Goal: Transaction & Acquisition: Purchase product/service

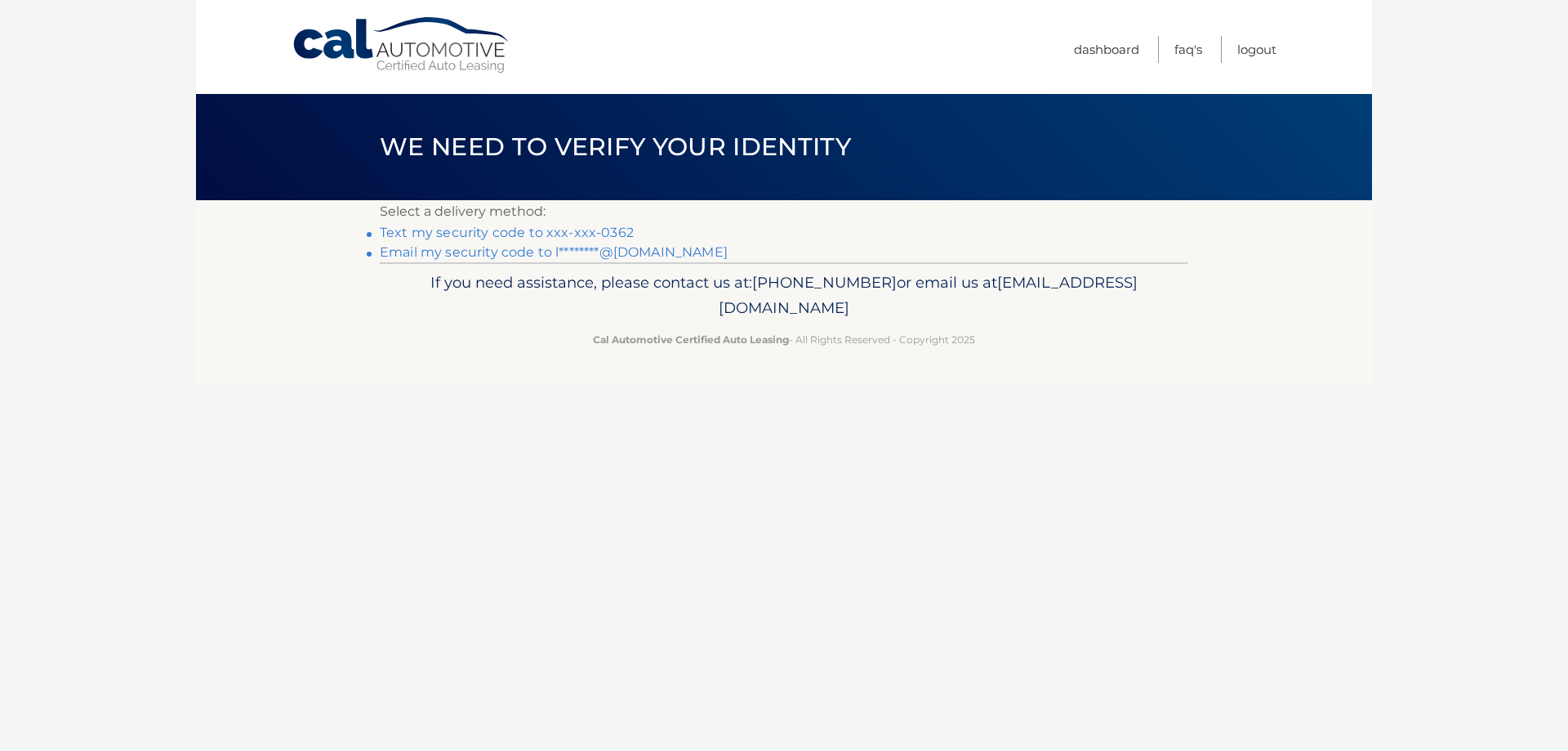
click at [582, 240] on link "Text my security code to xxx-xxx-0362" at bounding box center [506, 233] width 254 height 16
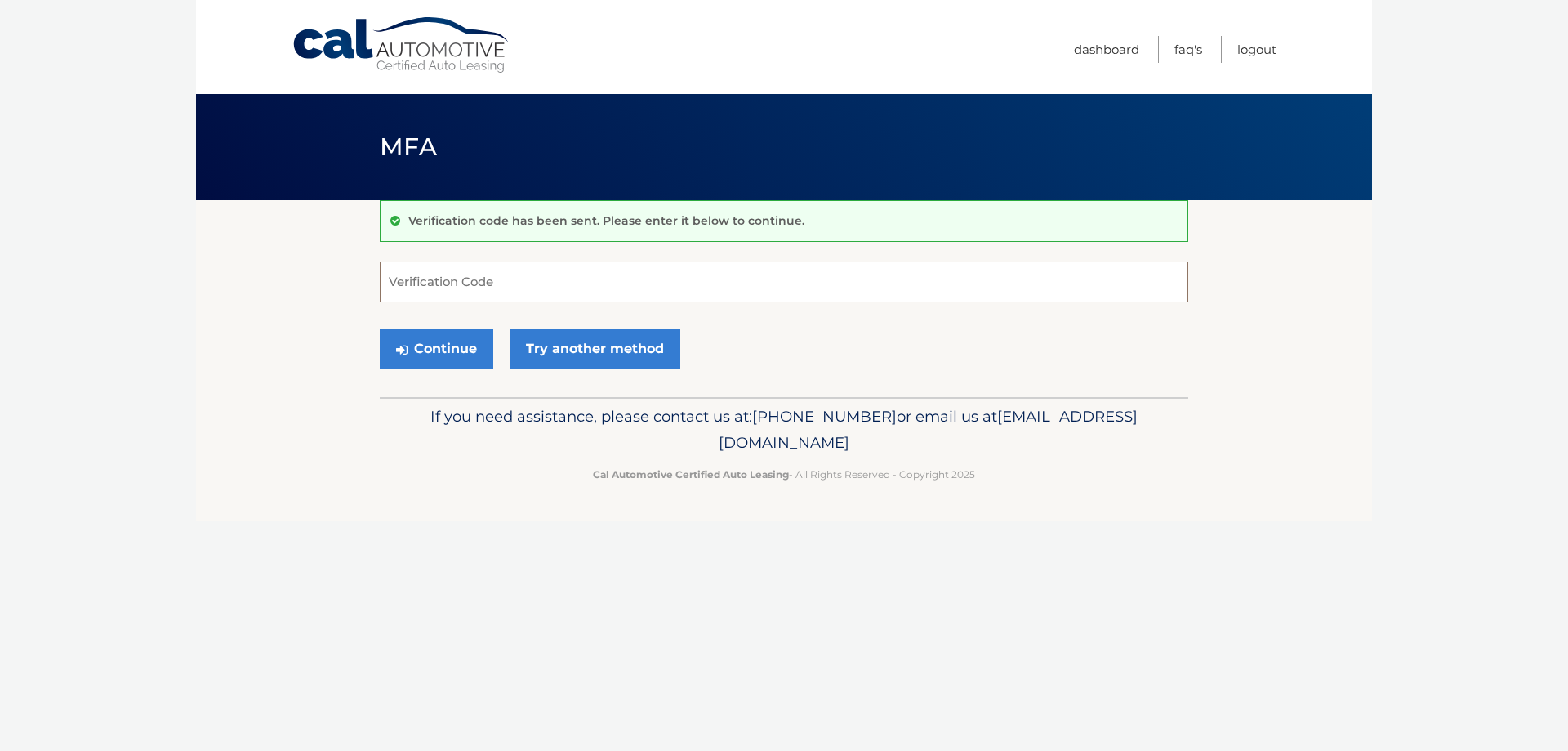
click at [469, 292] on input "Verification Code" at bounding box center [784, 282] width 809 height 40
click at [420, 298] on input "Verification Code" at bounding box center [784, 282] width 809 height 40
click at [451, 293] on input "Verification Code" at bounding box center [784, 282] width 809 height 40
click at [459, 288] on input "Verification Code" at bounding box center [784, 282] width 809 height 40
click at [462, 288] on input "Verification Code" at bounding box center [784, 282] width 809 height 40
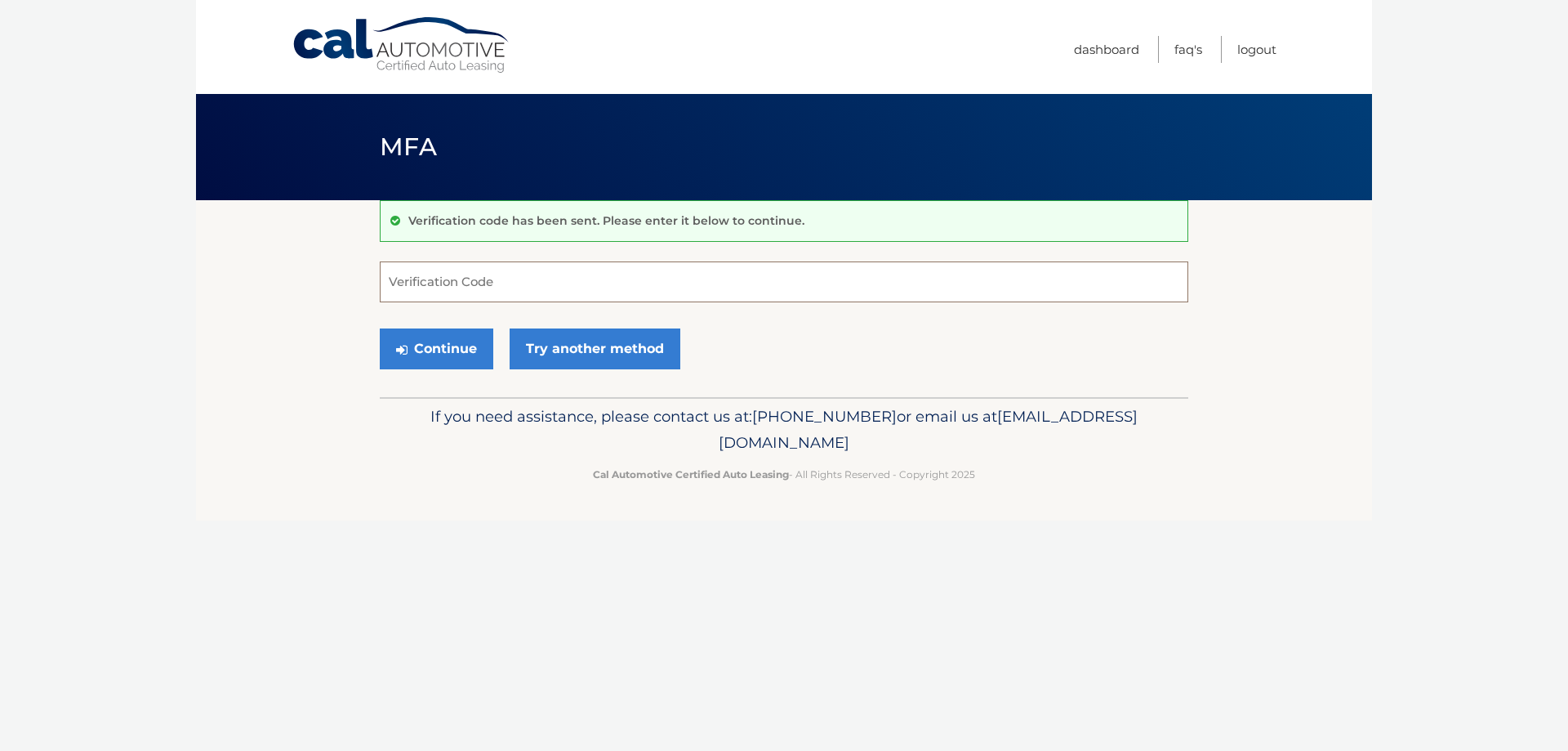
click at [520, 294] on input "Verification Code" at bounding box center [784, 282] width 809 height 40
click at [473, 286] on input "Verification Code" at bounding box center [784, 282] width 809 height 40
click at [471, 295] on input "Verification Code" at bounding box center [784, 282] width 809 height 40
drag, startPoint x: 465, startPoint y: 286, endPoint x: 204, endPoint y: 234, distance: 266.1
click at [172, 214] on body "Cal Automotive Menu Dashboard FAQ's Logout MFA" at bounding box center [784, 376] width 1568 height 751
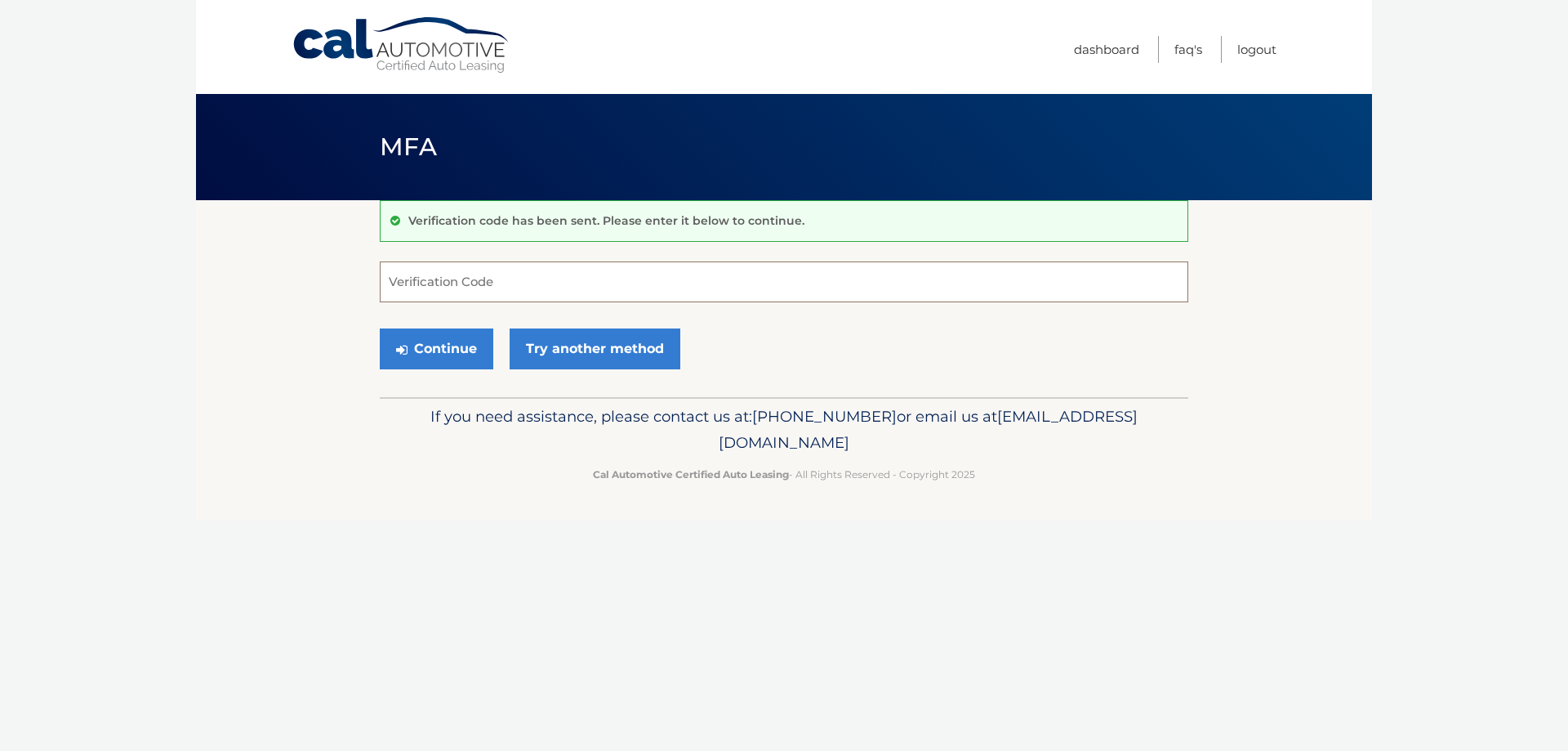
click at [451, 299] on input "Verification Code" at bounding box center [784, 282] width 809 height 40
type input "187475"
click at [483, 369] on button "Continue" at bounding box center [437, 348] width 114 height 40
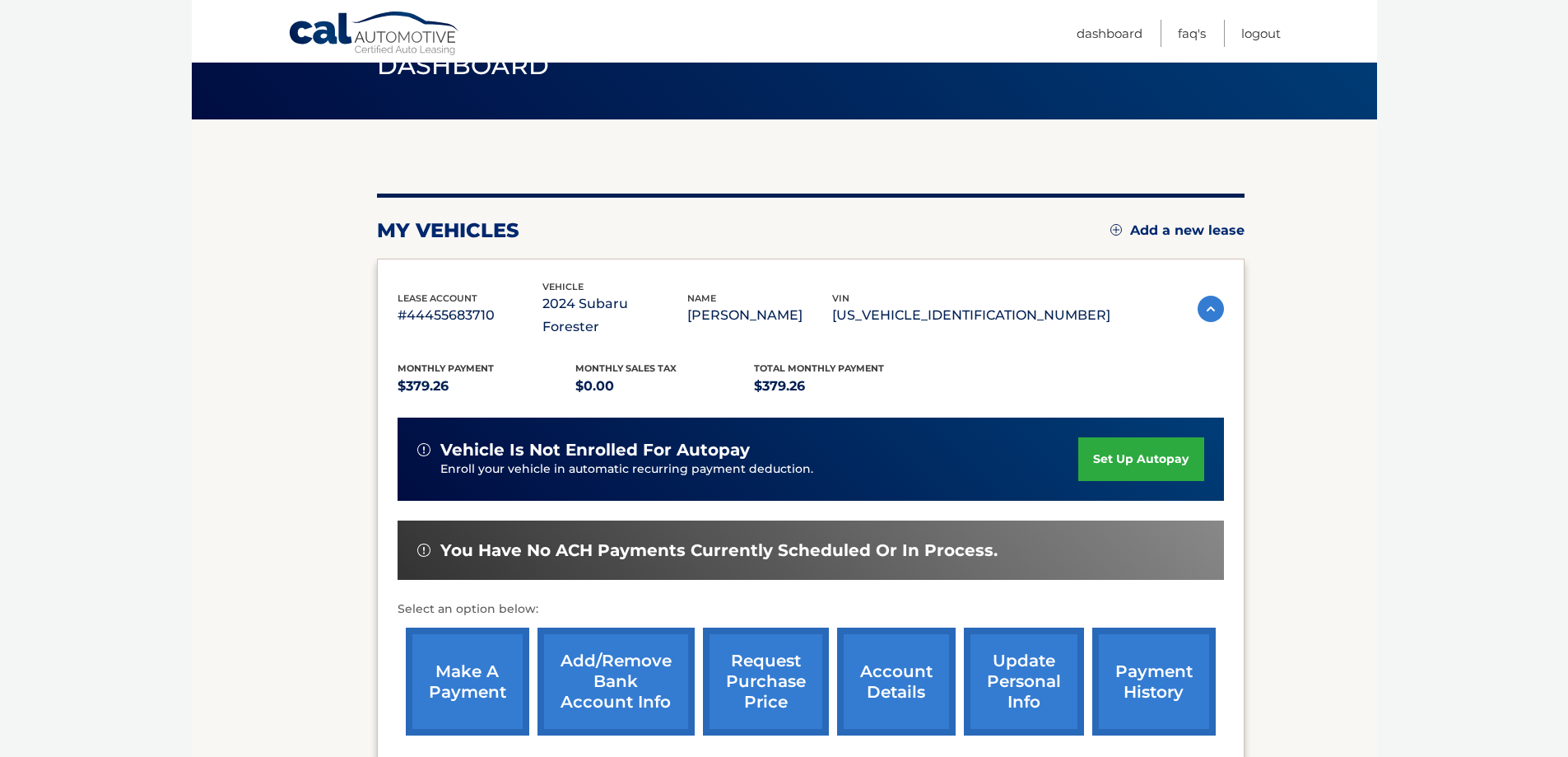
scroll to position [165, 0]
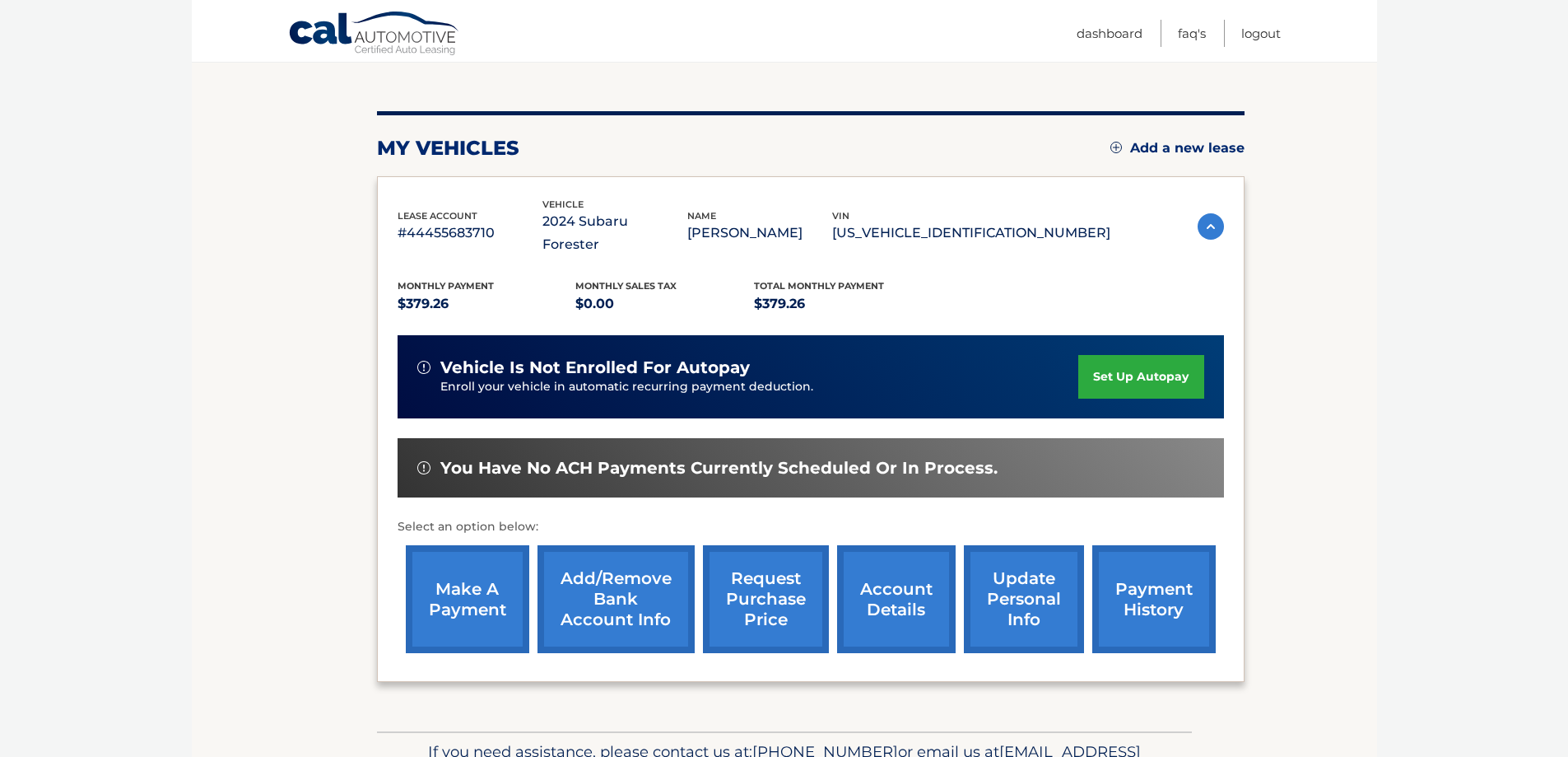
click at [472, 582] on link "make a payment" at bounding box center [468, 599] width 123 height 108
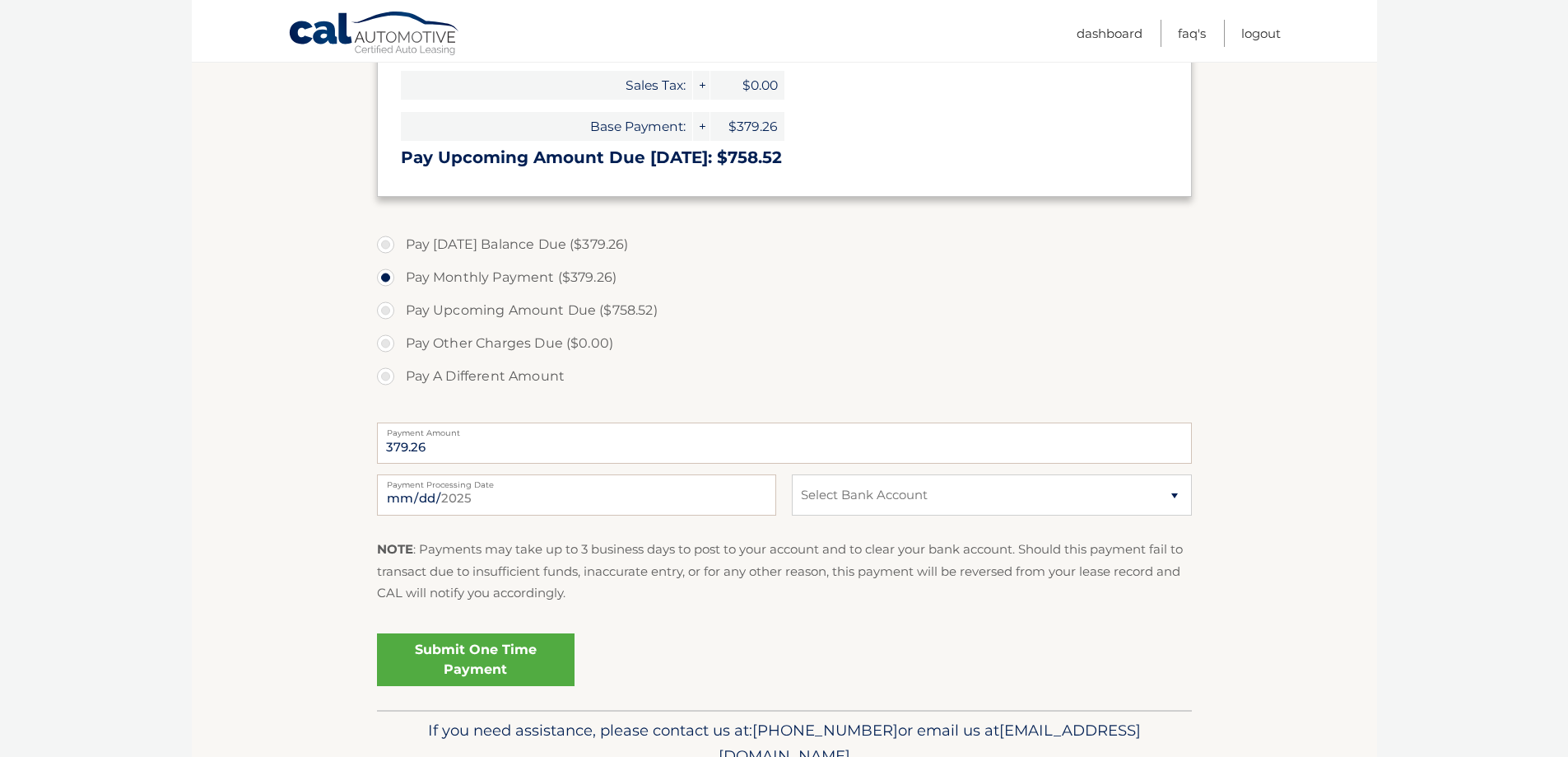
scroll to position [494, 0]
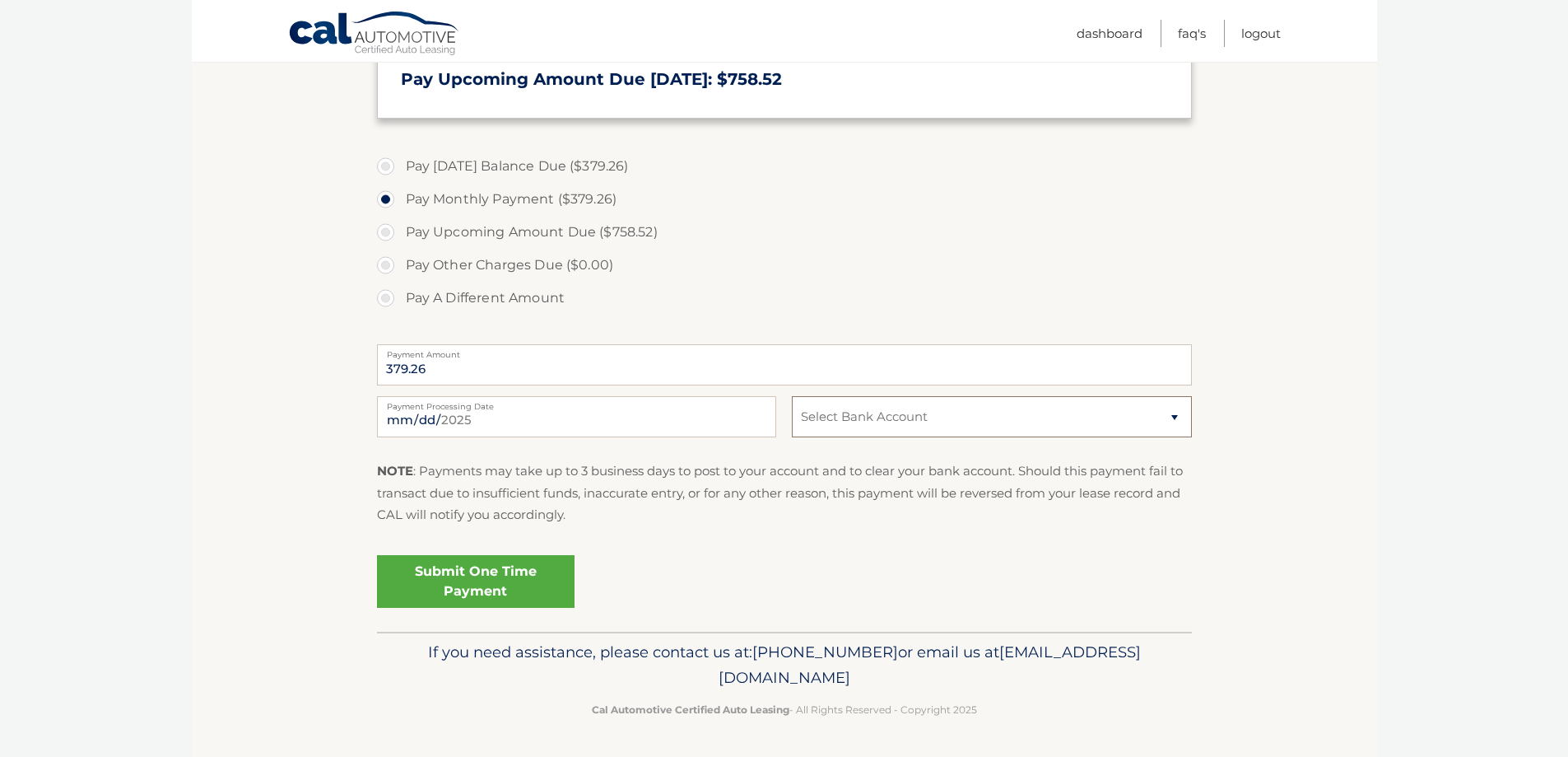
click at [1176, 438] on select "Select Bank Account Checking BANK OF AMERICA, N.A. *****0734 Checking CITIBANK …" at bounding box center [991, 416] width 399 height 41
select select "ZjhiOGRlODgtMzMwMC00NTE1LTgyNjQtZGY5ODFmOTdiMTFh"
click at [791, 438] on select "Select Bank Account Checking BANK OF AMERICA, N.A. *****0734 Checking CITIBANK …" at bounding box center [991, 416] width 399 height 41
click at [568, 608] on link "Submit One Time Payment" at bounding box center [476, 581] width 198 height 53
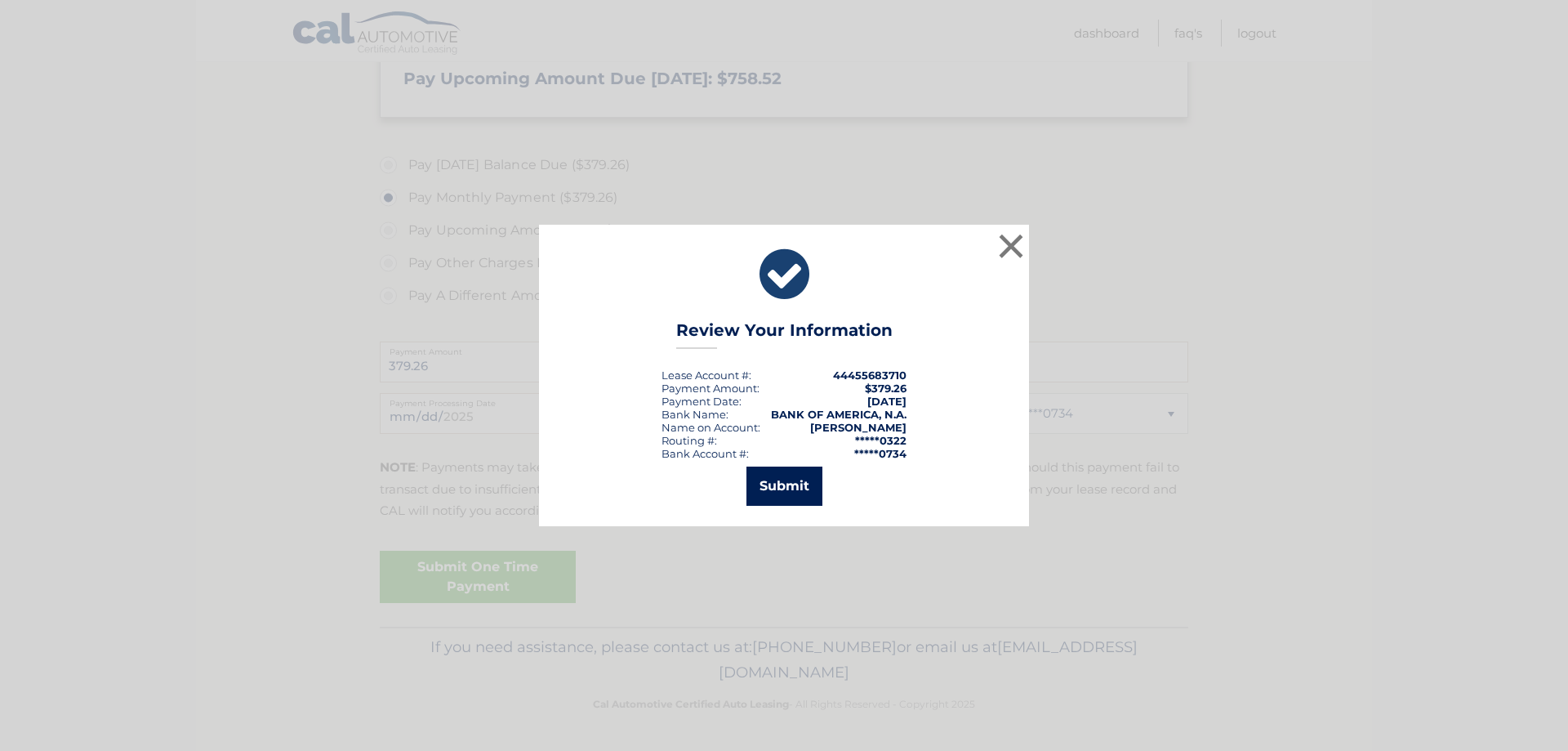
click at [790, 493] on button "Submit" at bounding box center [784, 487] width 76 height 40
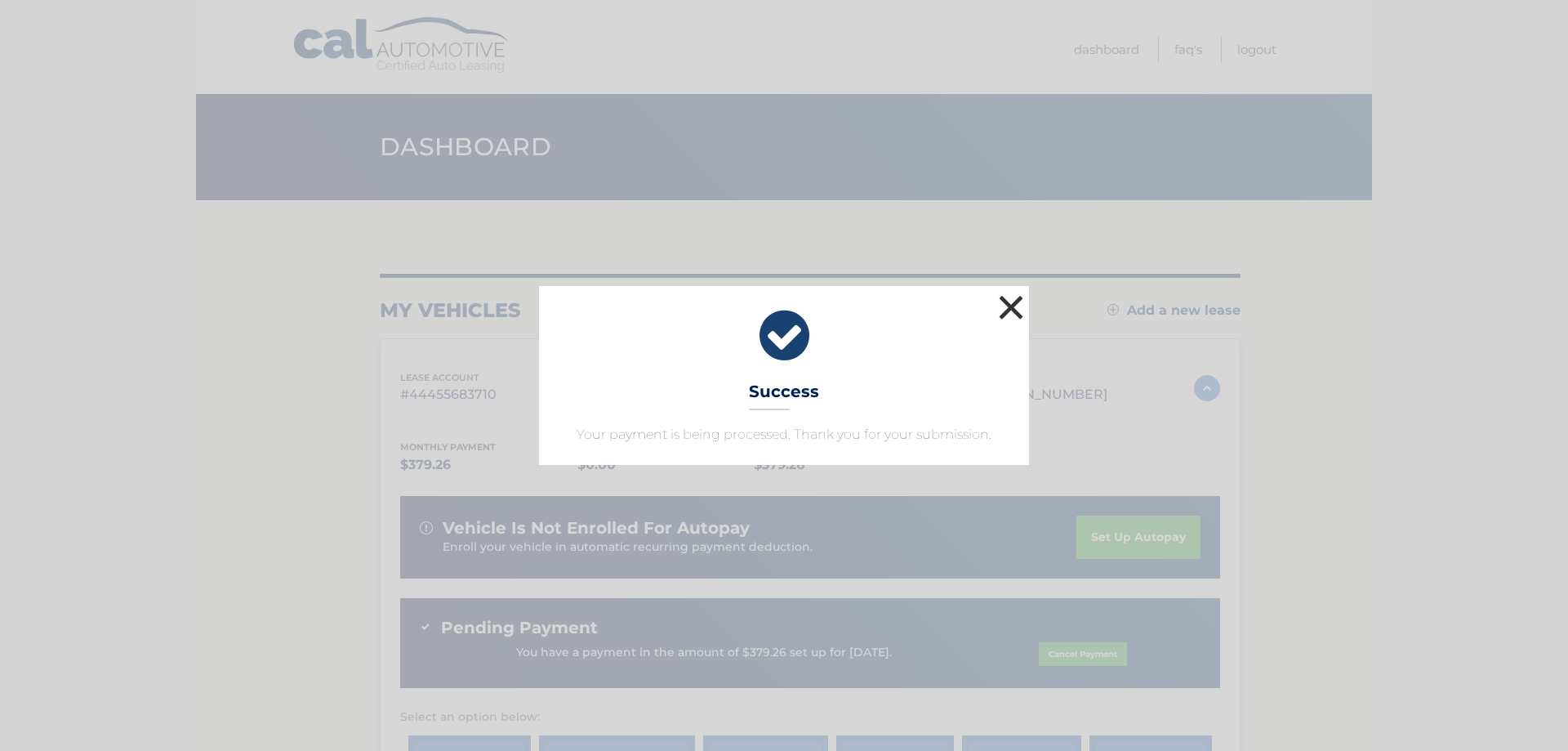
click at [1020, 295] on button "×" at bounding box center [1011, 307] width 33 height 33
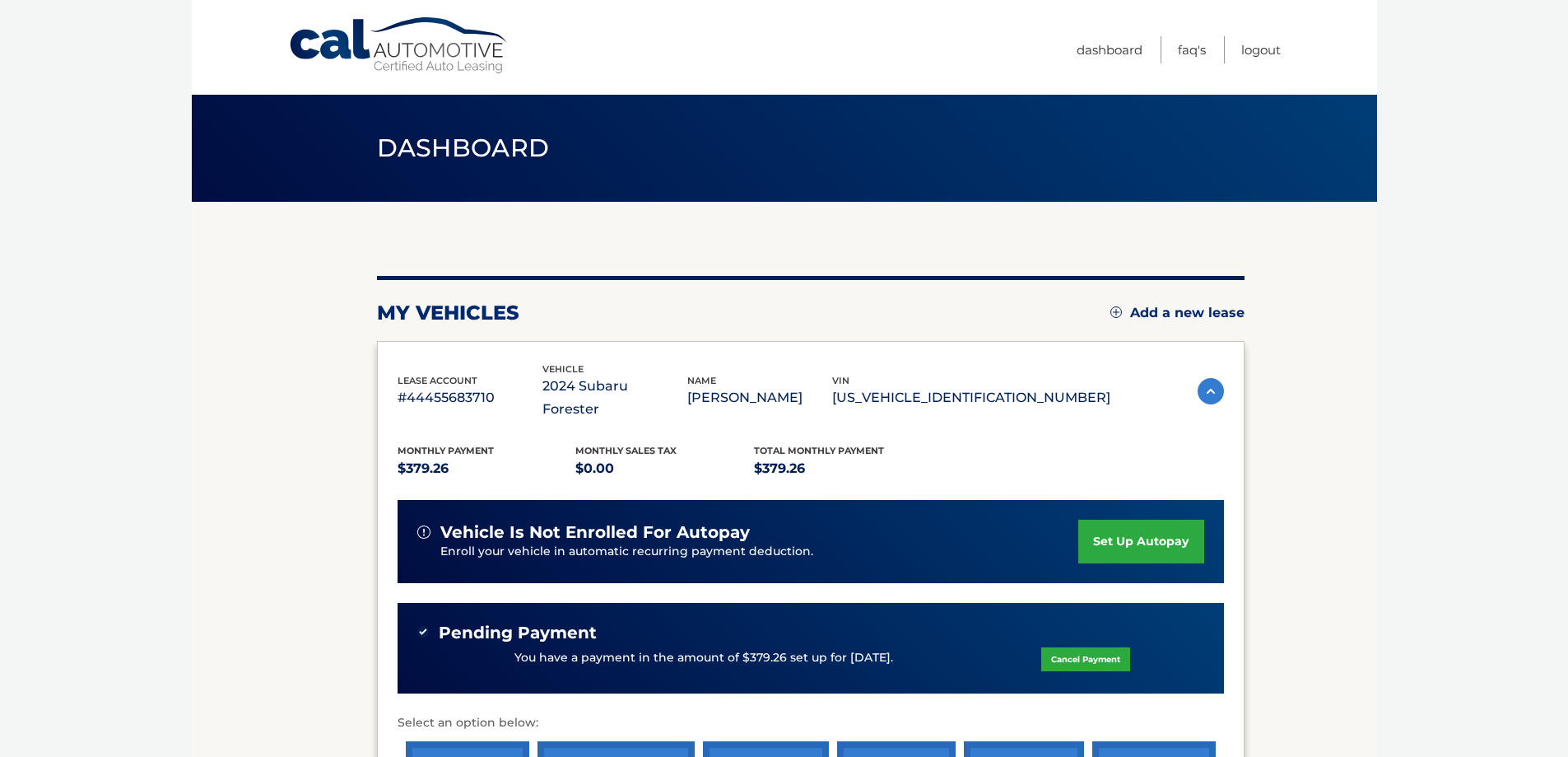
click at [1478, 429] on body "Cal Automotive Menu Dashboard FAQ's Logout" at bounding box center [784, 378] width 1568 height 757
drag, startPoint x: 182, startPoint y: 0, endPoint x: 131, endPoint y: 431, distance: 434.0
click at [125, 432] on body "Cal Automotive Menu Dashboard FAQ's Logout" at bounding box center [784, 378] width 1568 height 757
drag, startPoint x: 349, startPoint y: 3, endPoint x: 1532, endPoint y: 152, distance: 1192.3
click at [1532, 152] on body "Cal Automotive Menu Dashboard FAQ's Logout" at bounding box center [784, 378] width 1568 height 757
